Goal: Transaction & Acquisition: Purchase product/service

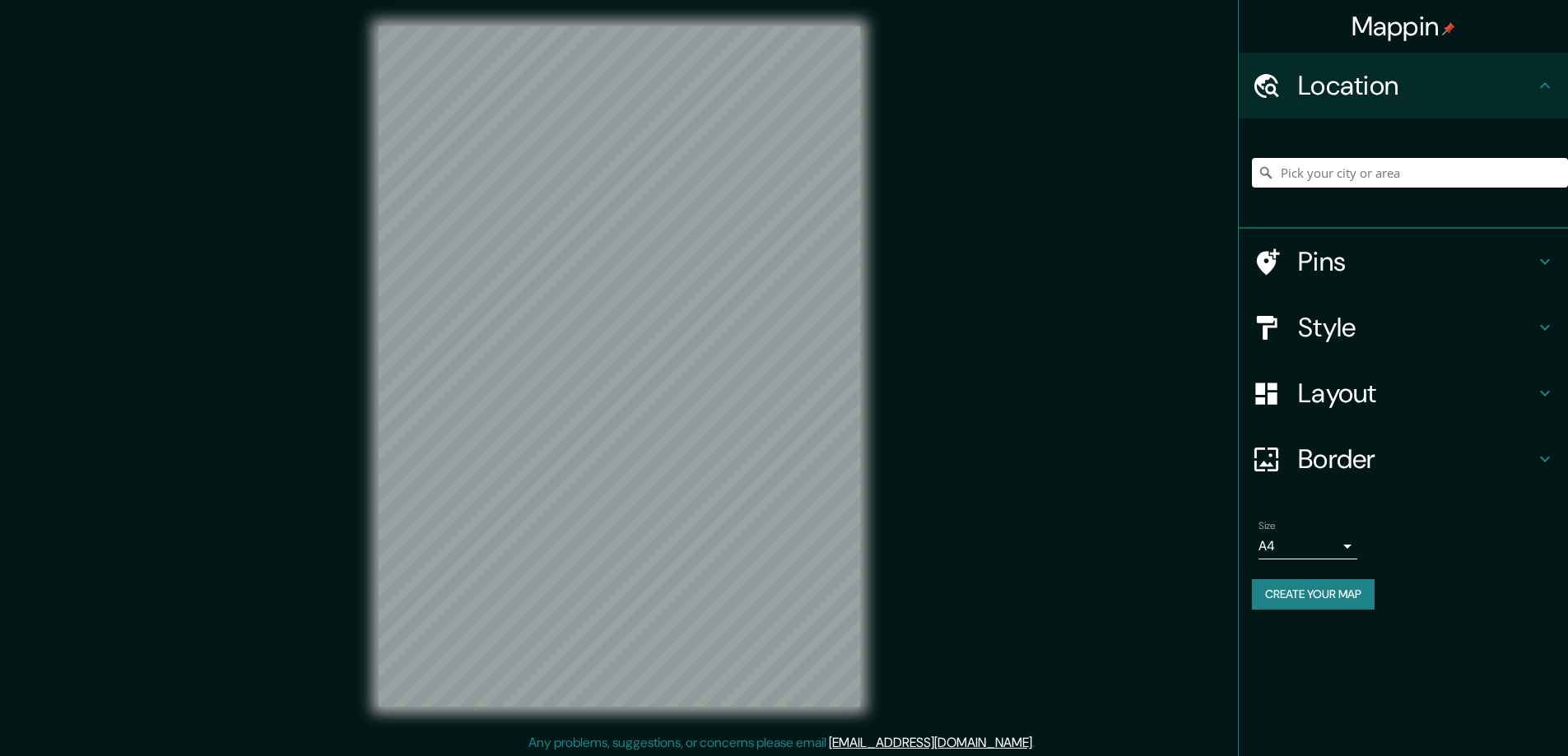
click at [1311, 327] on h4 "Style" at bounding box center [1416, 327] width 237 height 33
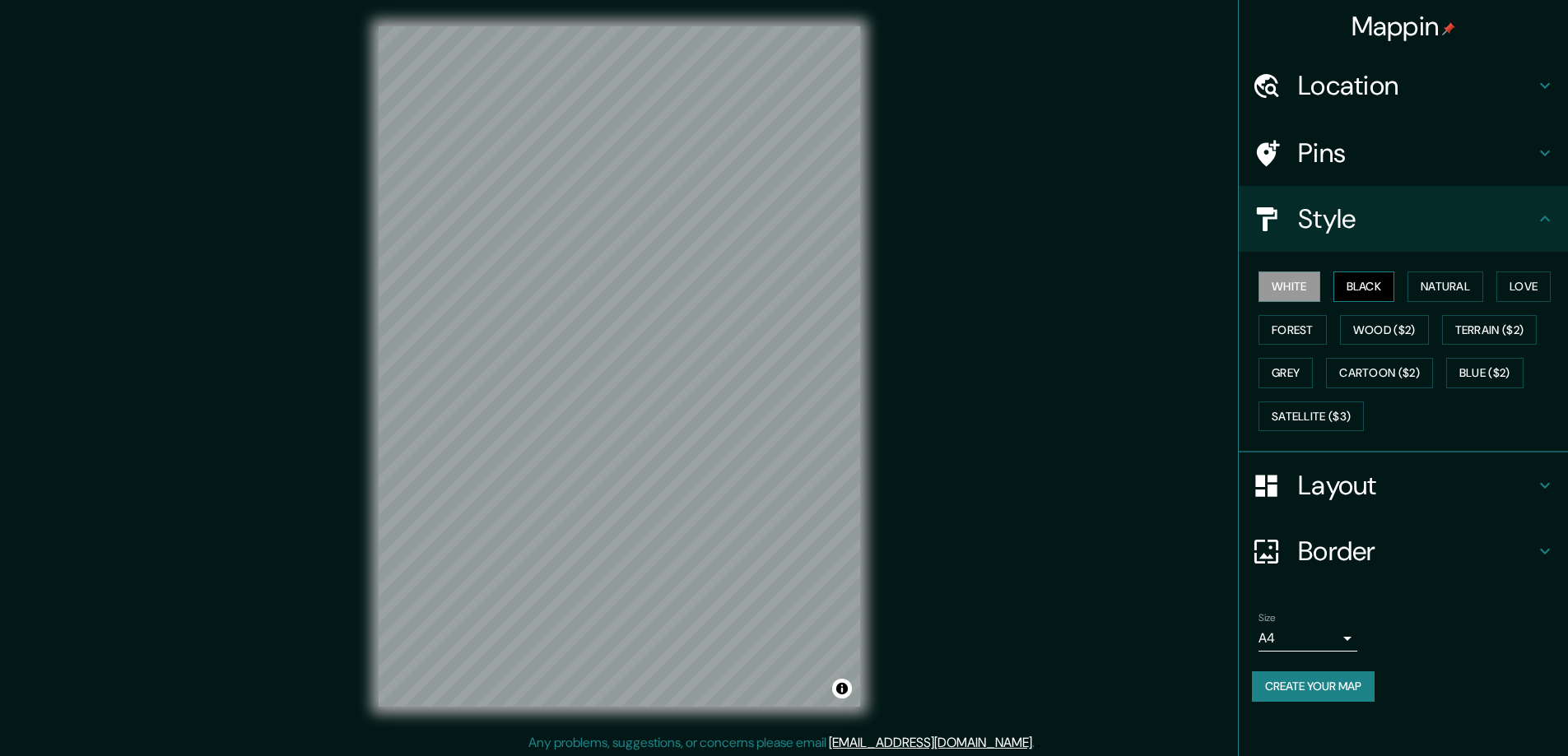
click at [1361, 285] on button "Black" at bounding box center [1364, 286] width 61 height 31
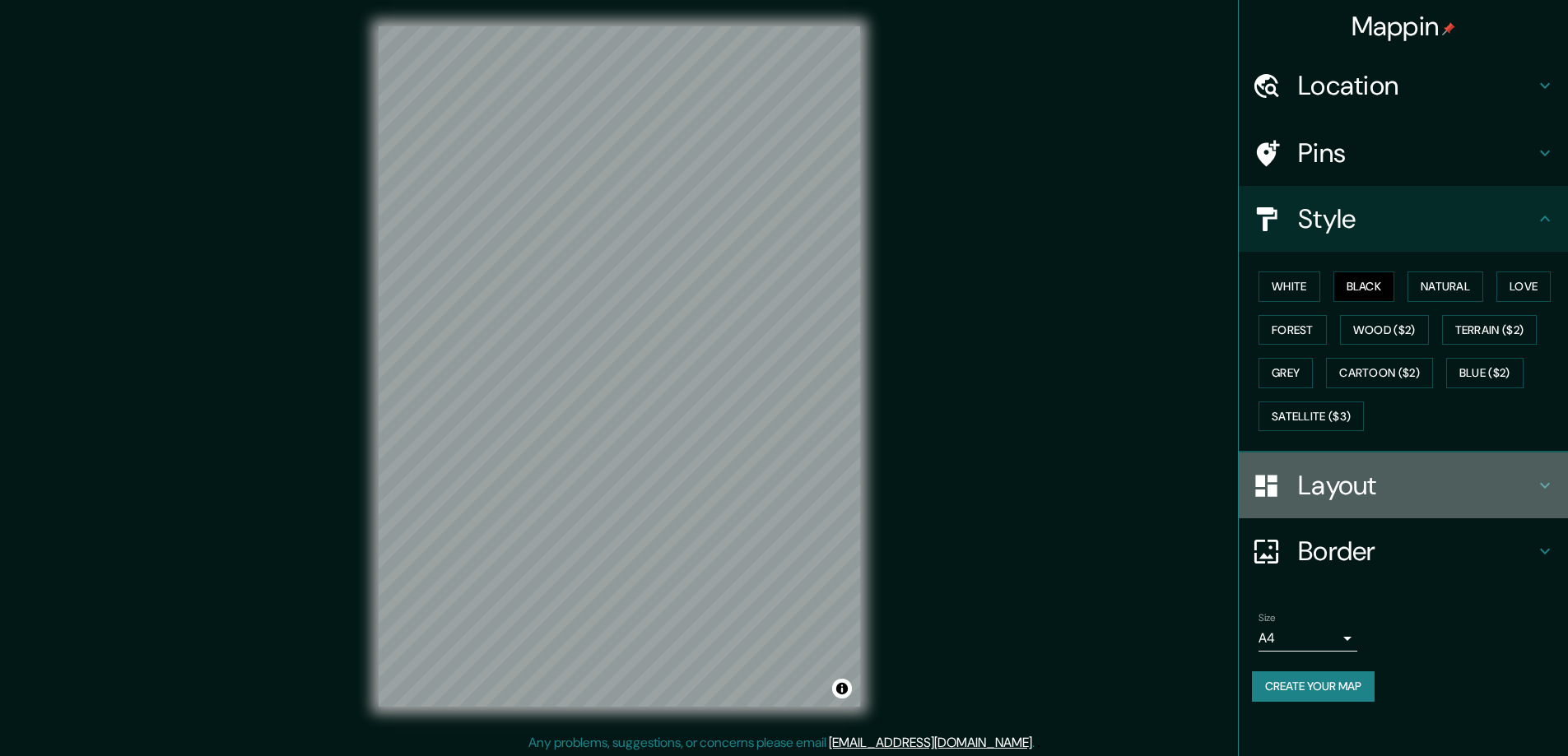
click at [1333, 492] on h4 "Layout" at bounding box center [1416, 485] width 237 height 33
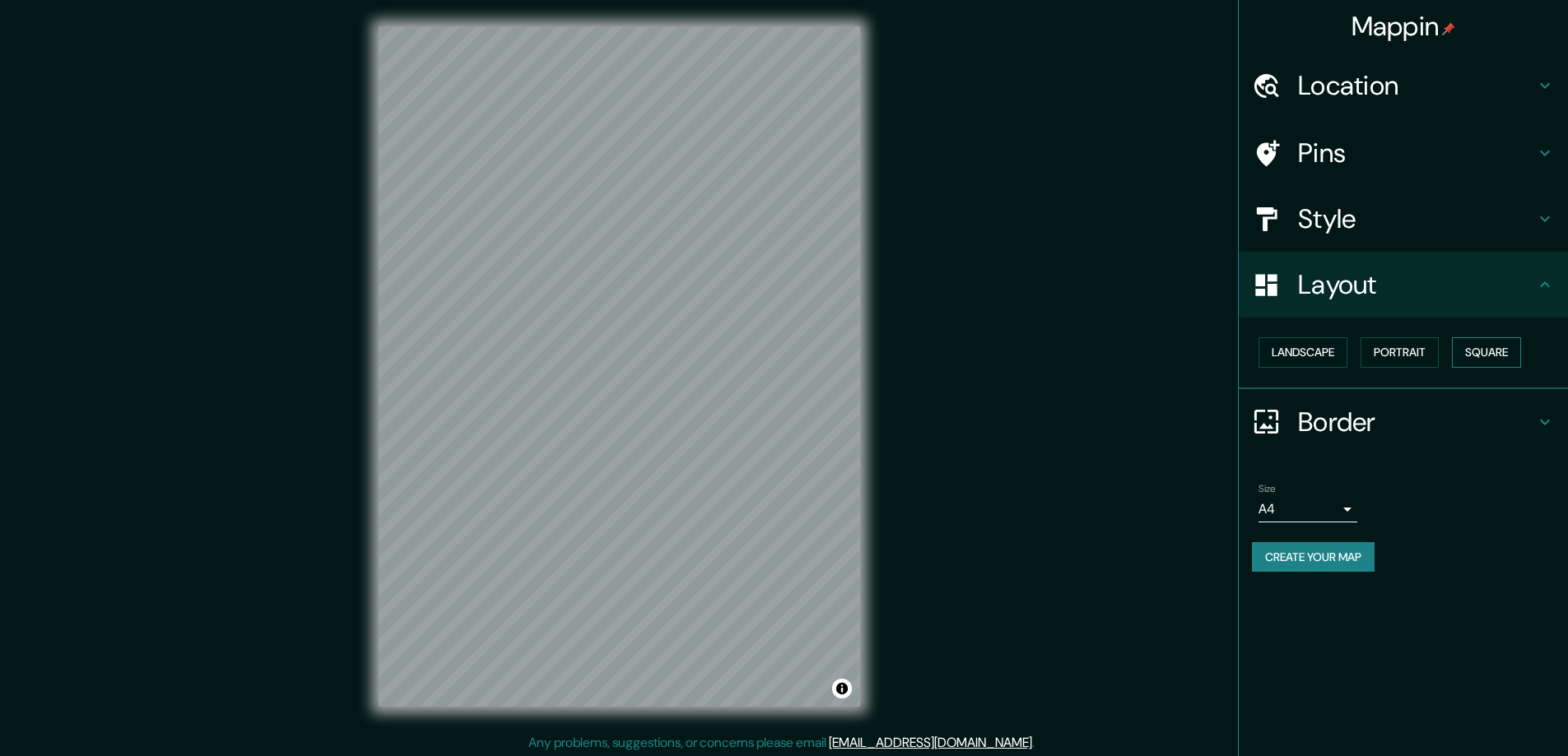
click at [1497, 346] on button "Square" at bounding box center [1487, 352] width 69 height 31
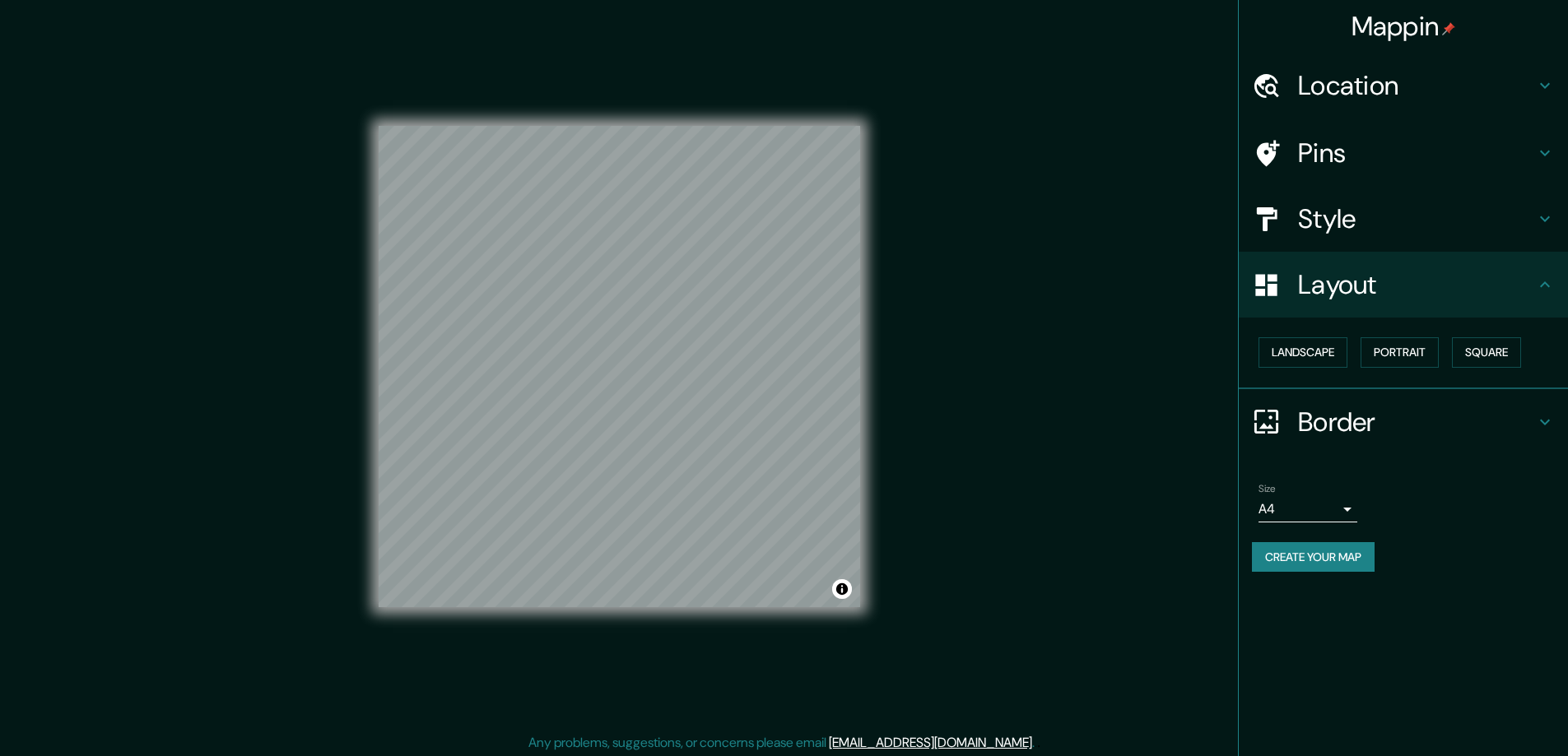
click at [1342, 508] on body "Mappin Location Pins Style Layout Landscape Portrait Square Border Choose a bor…" at bounding box center [784, 378] width 1568 height 756
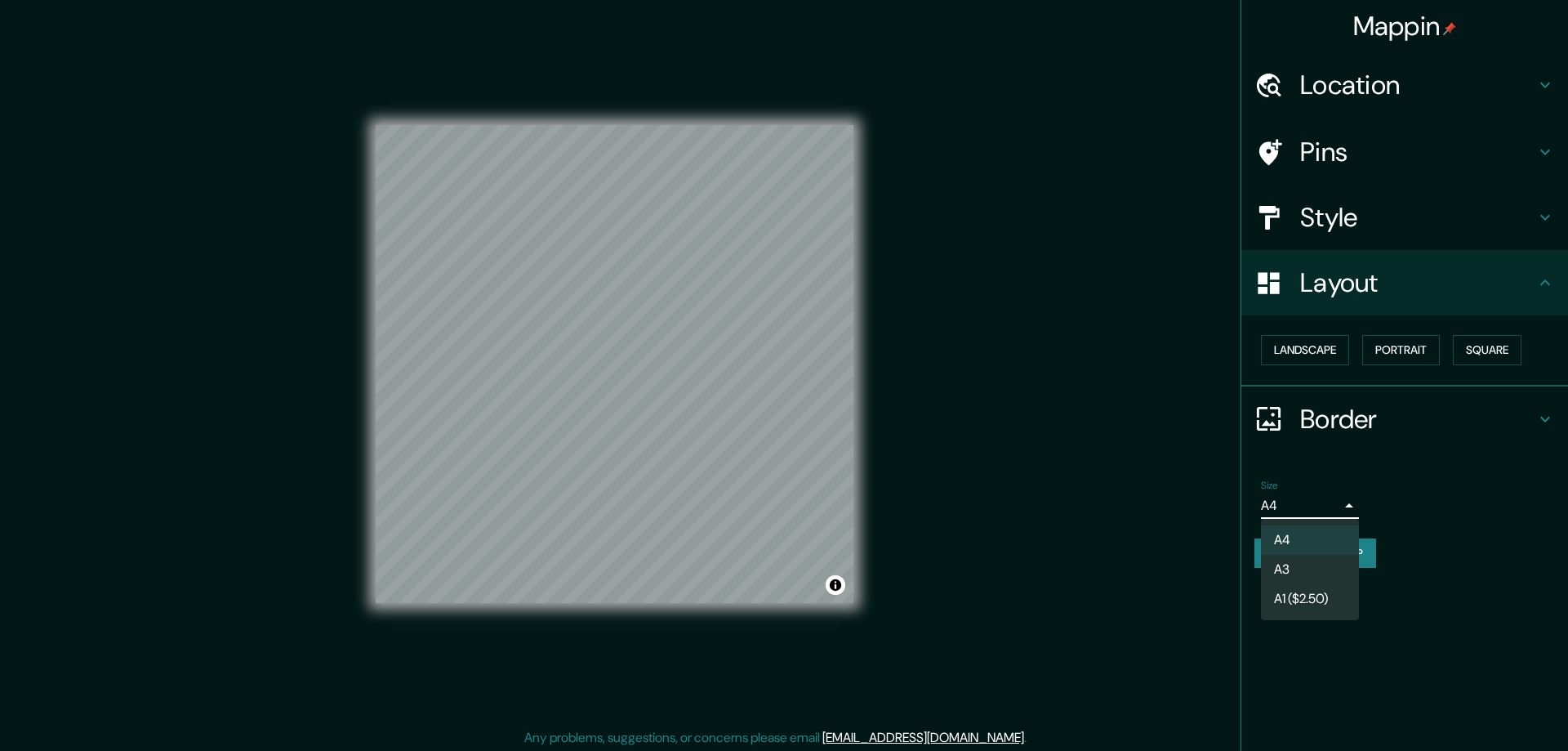
click at [1295, 566] on li "A3" at bounding box center [1310, 570] width 98 height 30
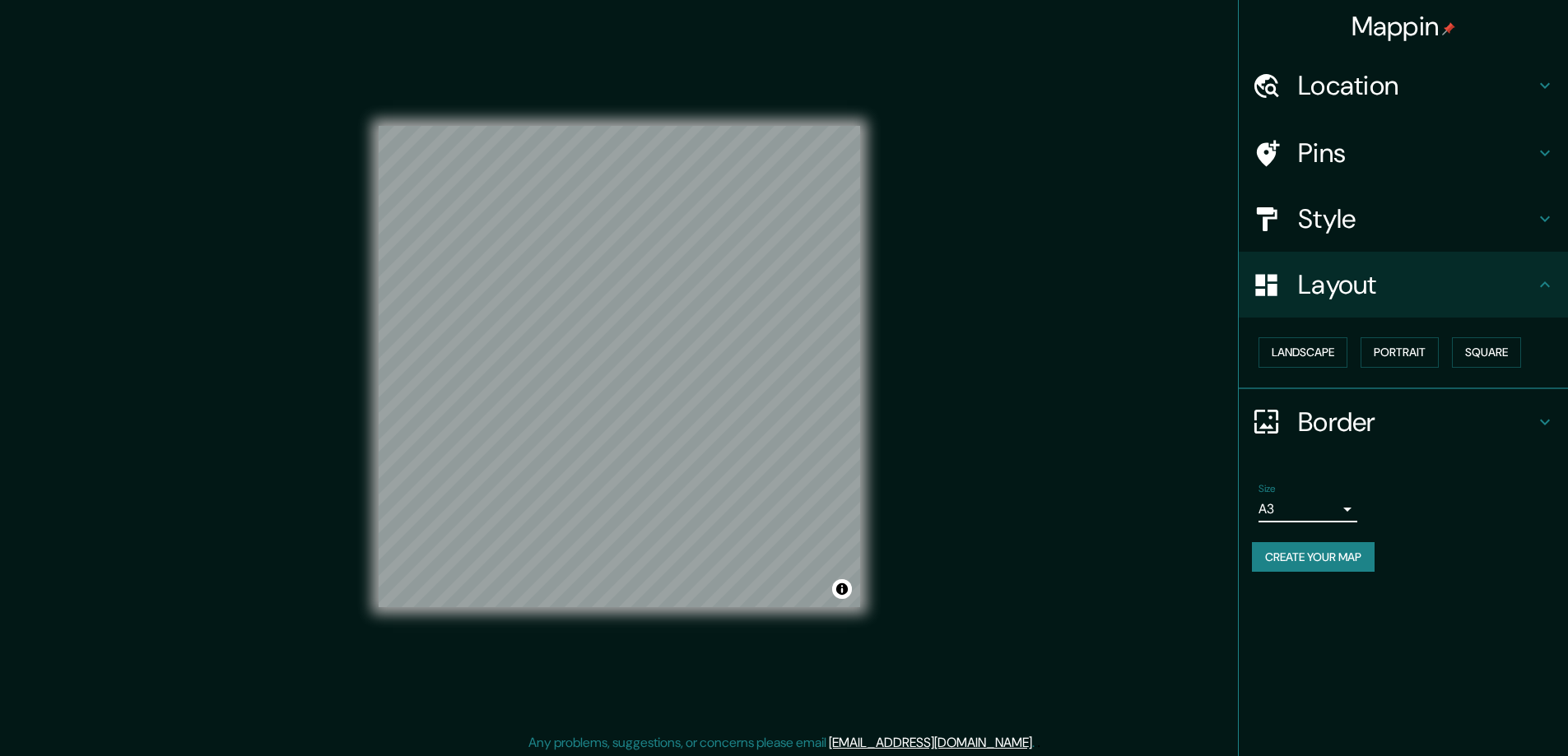
click at [1311, 78] on h4 "Location" at bounding box center [1416, 85] width 237 height 33
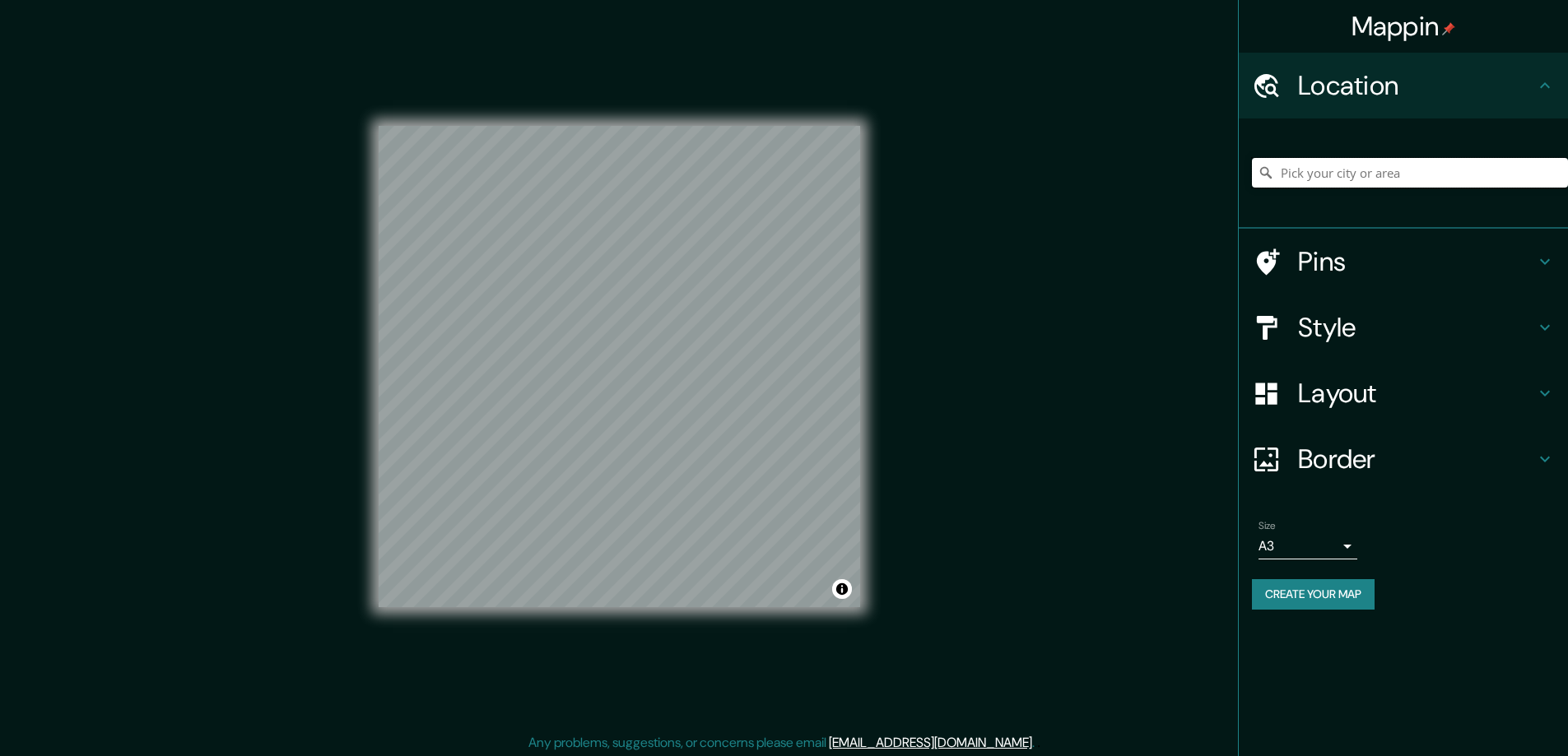
paste input "1121 Hour [GEOGRAPHIC_DATA]"
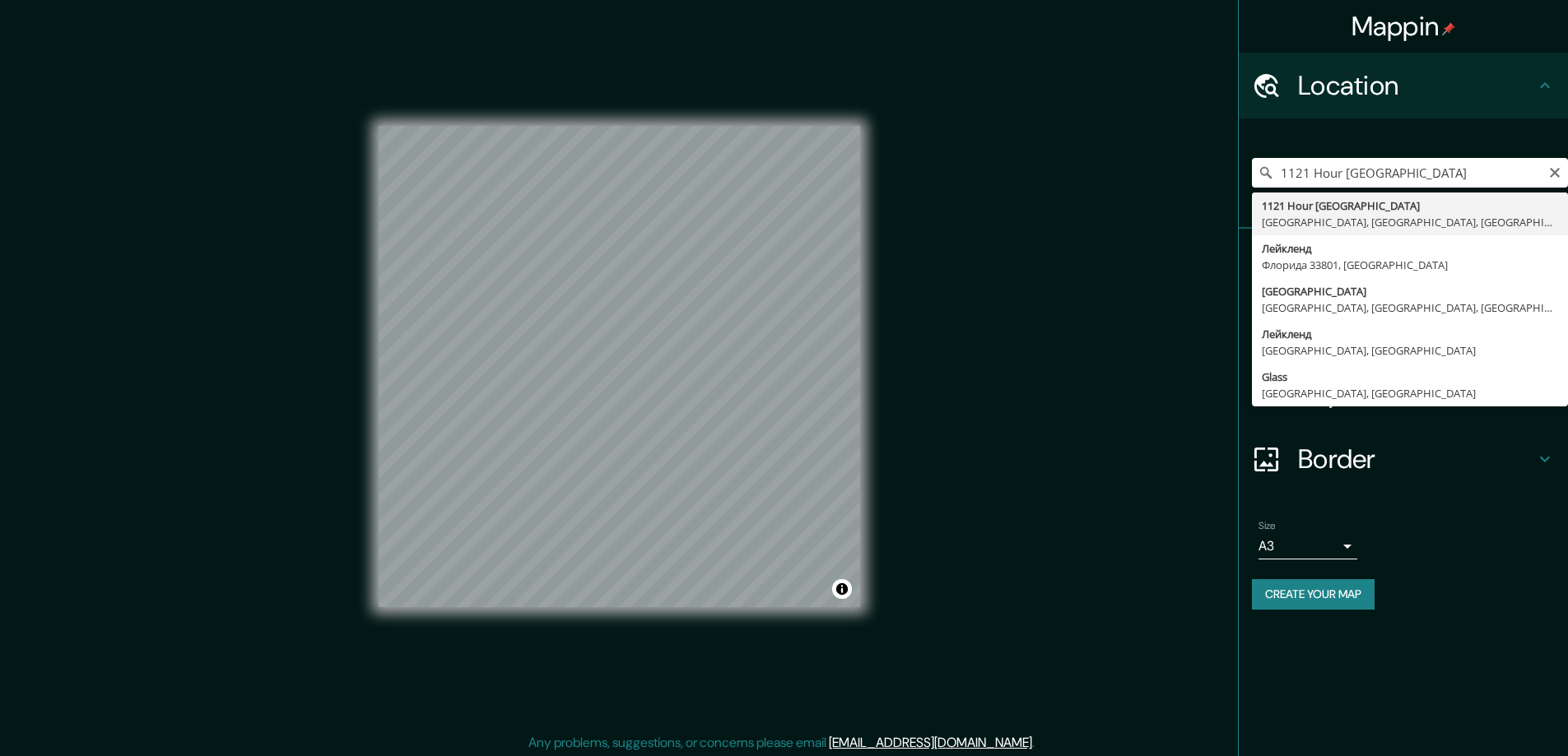
type input "[GEOGRAPHIC_DATA], [GEOGRAPHIC_DATA]"
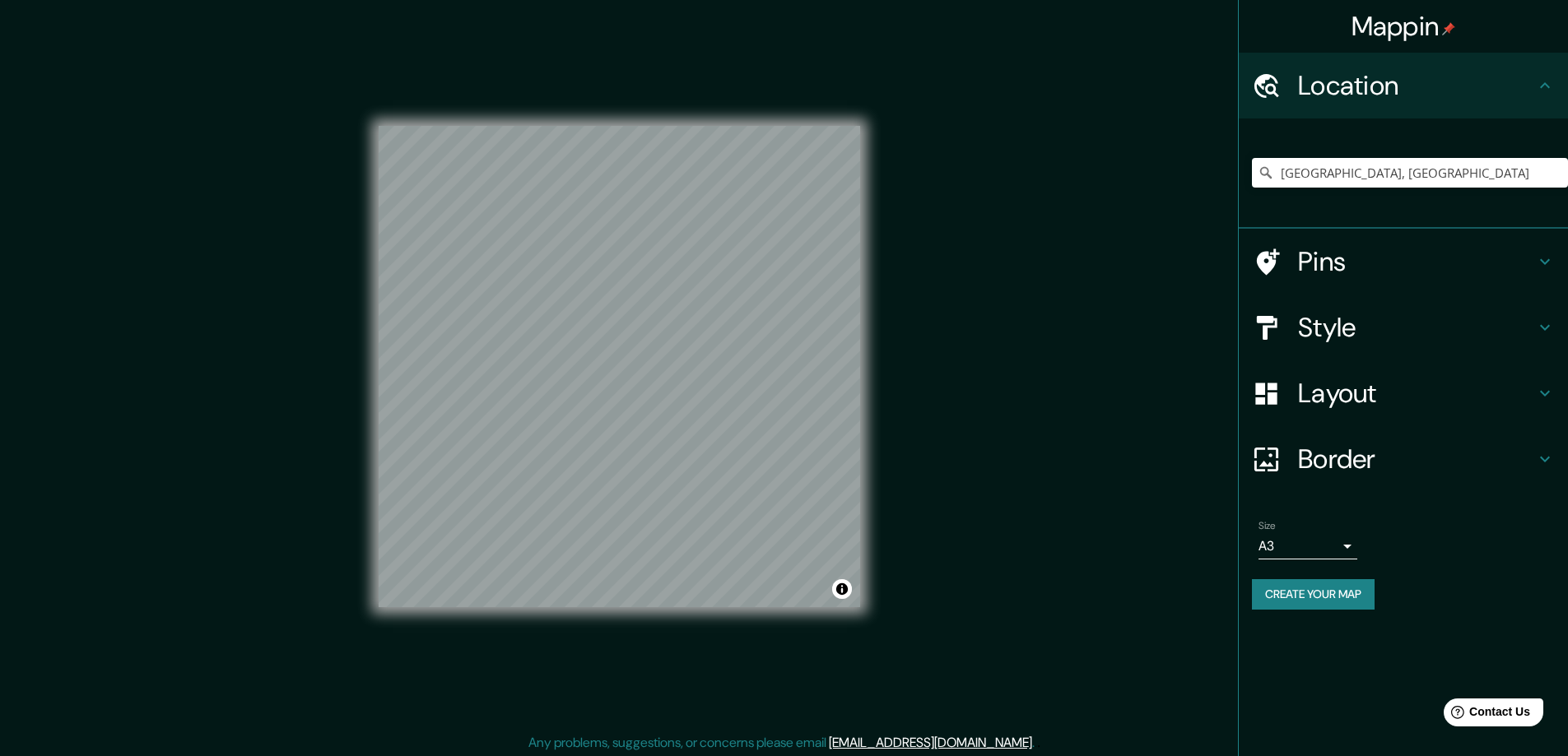
click at [1286, 589] on button "Create your map" at bounding box center [1313, 594] width 123 height 31
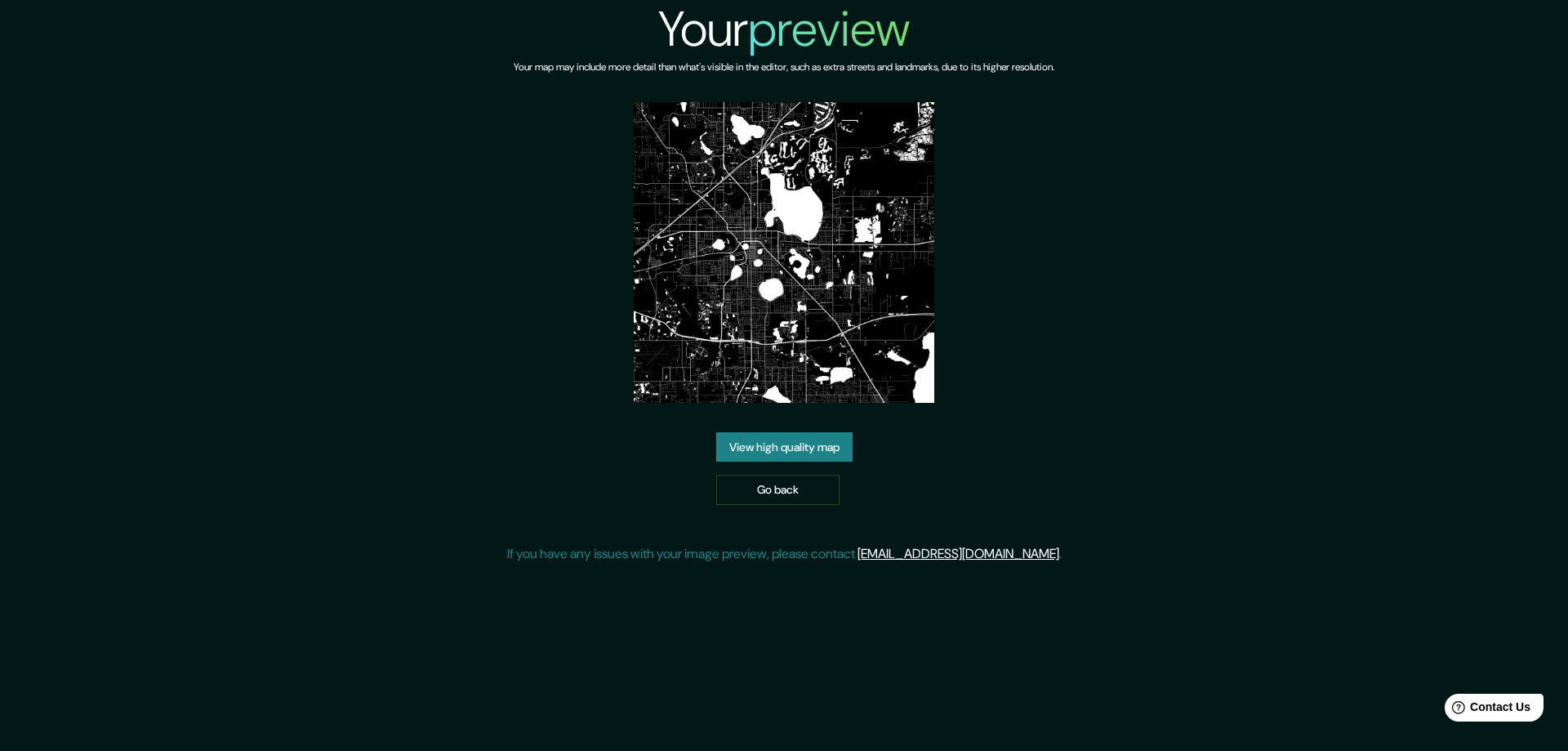
click at [801, 445] on link "View high quality map" at bounding box center [784, 447] width 137 height 31
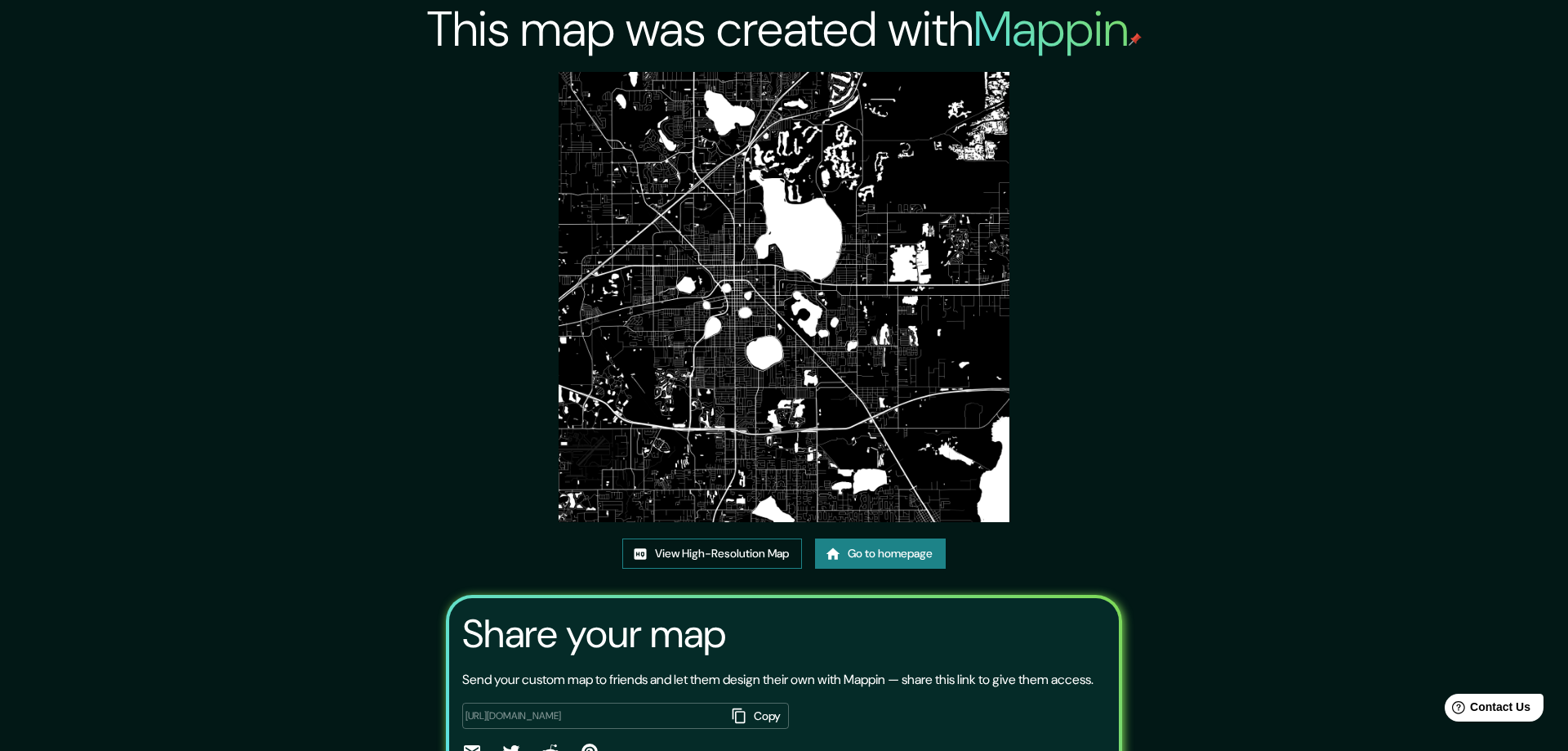
click at [683, 552] on link "View High-Resolution Map" at bounding box center [712, 553] width 180 height 31
click at [882, 545] on link "Go to homepage" at bounding box center [874, 553] width 131 height 31
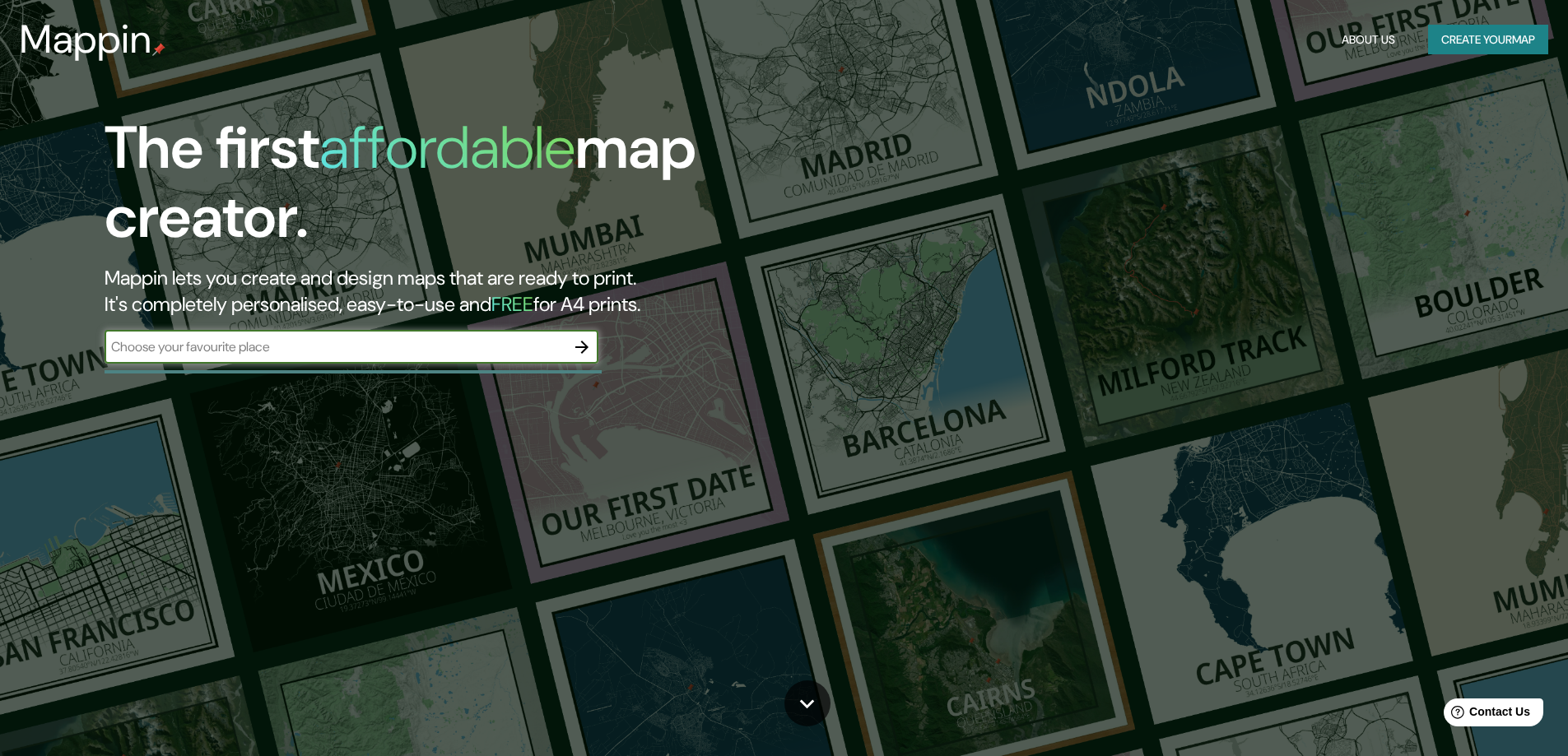
click at [584, 345] on icon "button" at bounding box center [582, 347] width 20 height 20
